Goal: Task Accomplishment & Management: Use online tool/utility

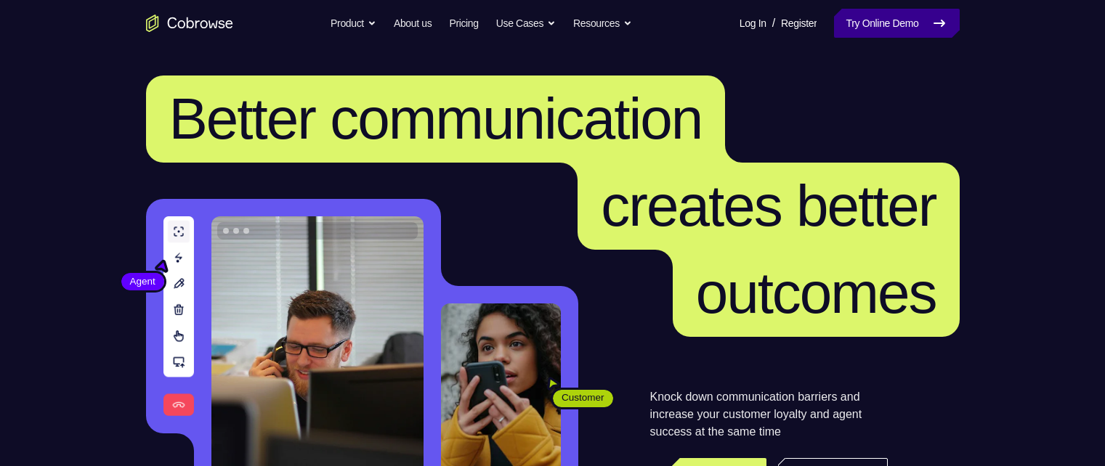
click at [904, 17] on link "Try Online Demo" at bounding box center [896, 23] width 125 height 29
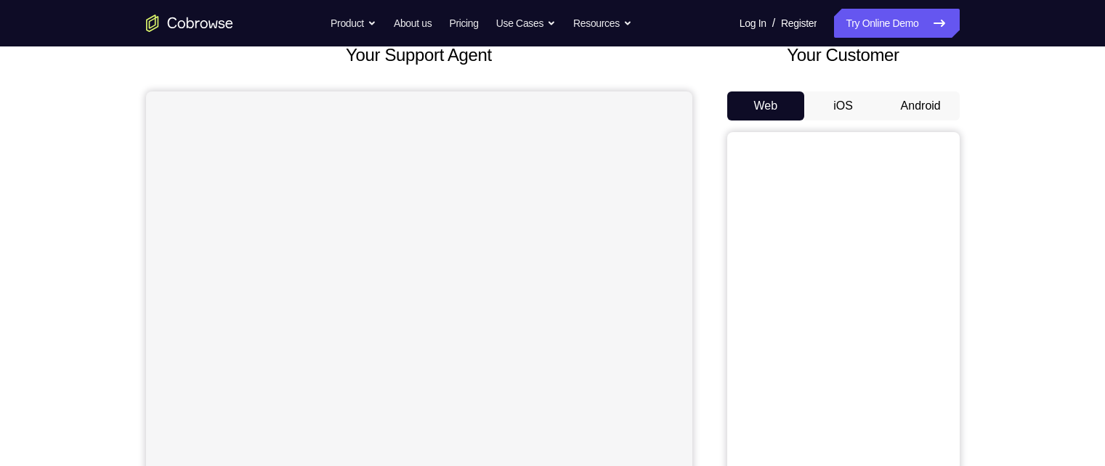
scroll to position [73, 0]
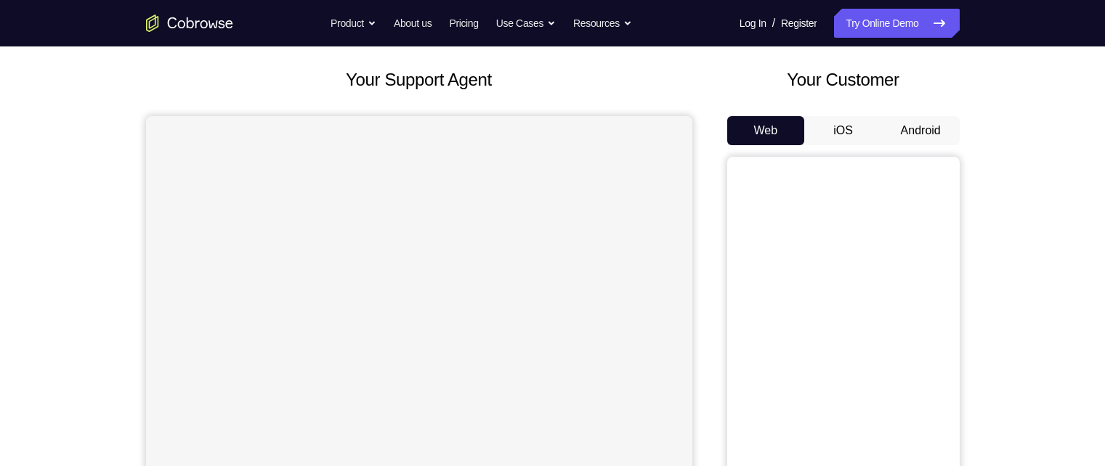
click at [840, 130] on button "iOS" at bounding box center [843, 130] width 78 height 29
click at [926, 129] on button "Android" at bounding box center [921, 130] width 78 height 29
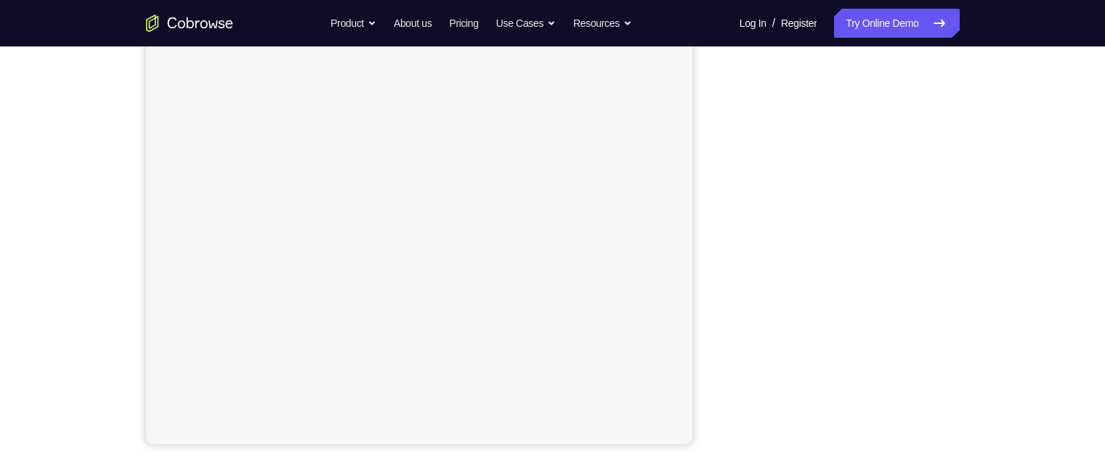
scroll to position [230, 0]
click at [1068, 129] on div "Your Support Agent Your Customer Web iOS Android Next Steps We’d be happy to gi…" at bounding box center [552, 296] width 1105 height 958
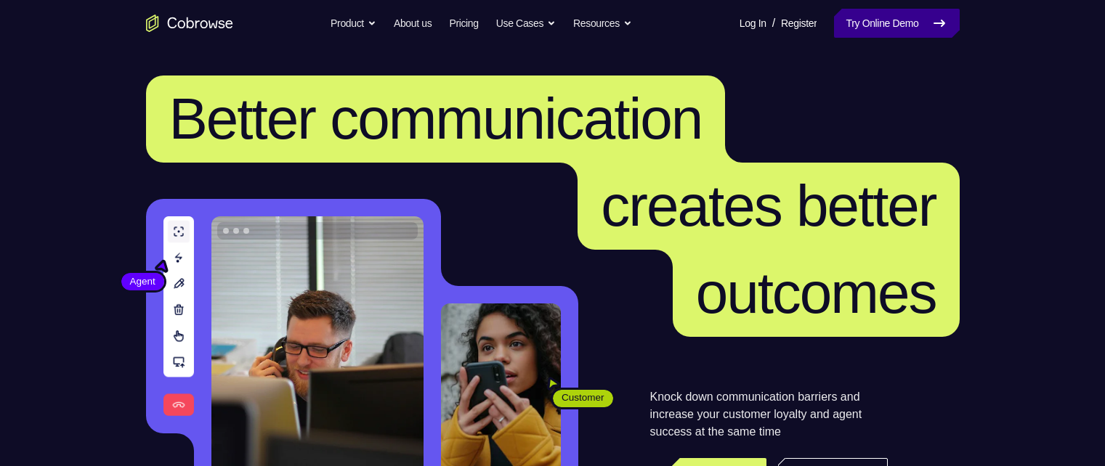
drag, startPoint x: 0, startPoint y: 0, endPoint x: 878, endPoint y: 16, distance: 878.3
click at [878, 16] on link "Try Online Demo" at bounding box center [896, 23] width 125 height 29
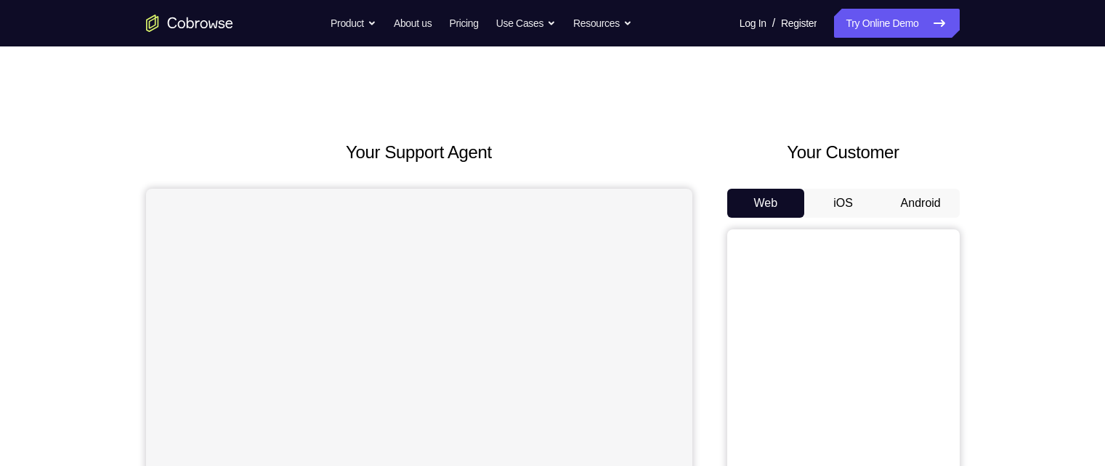
click at [928, 202] on button "Android" at bounding box center [921, 203] width 78 height 29
click at [912, 200] on button "Android" at bounding box center [921, 203] width 78 height 29
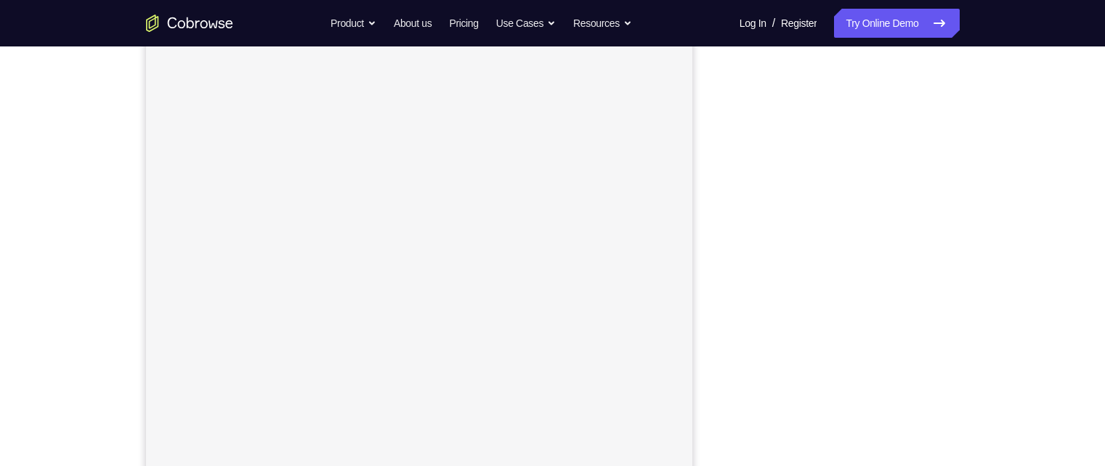
scroll to position [218, 0]
click at [877, 17] on link "Try Online Demo" at bounding box center [896, 23] width 125 height 29
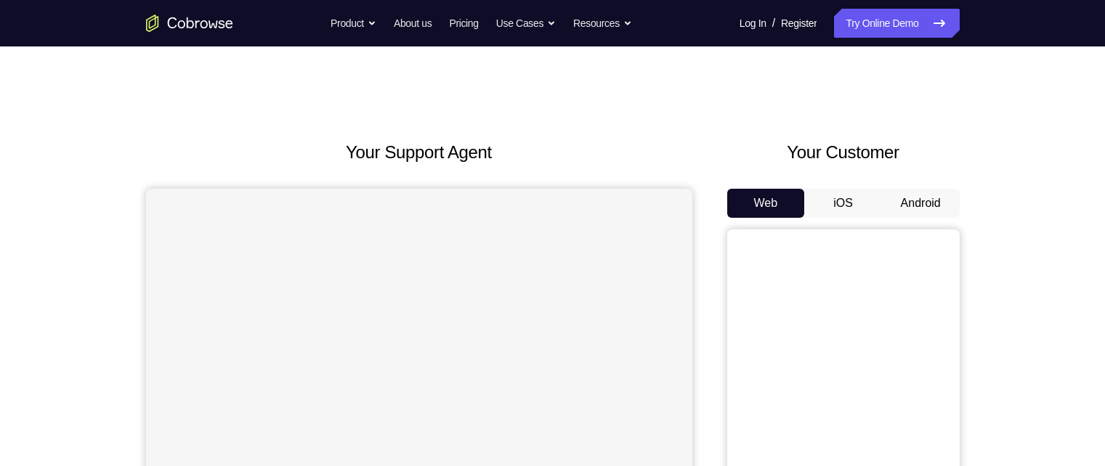
click at [917, 200] on button "Android" at bounding box center [921, 203] width 78 height 29
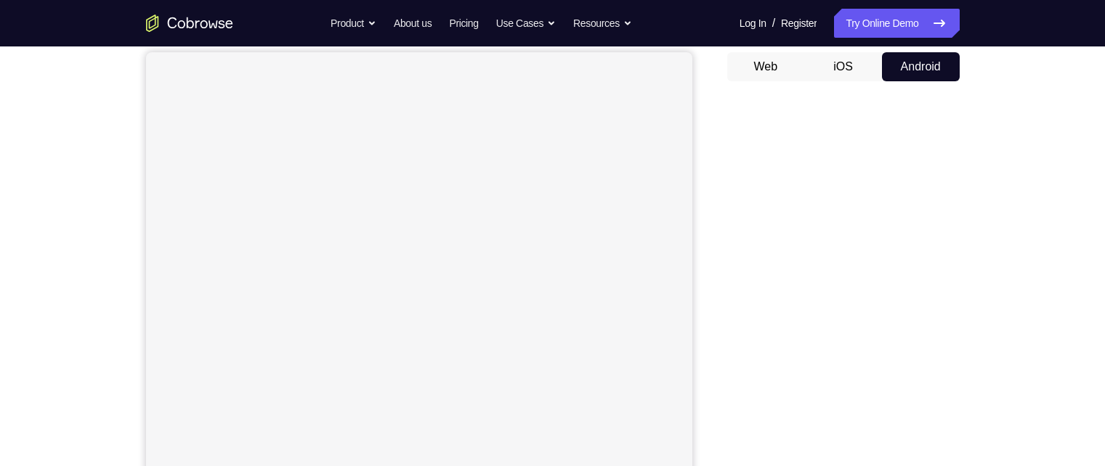
scroll to position [128, 0]
click at [927, 62] on button "Android" at bounding box center [921, 75] width 78 height 29
click at [924, 69] on button "Android" at bounding box center [921, 75] width 78 height 29
